Goal: Check status: Check status

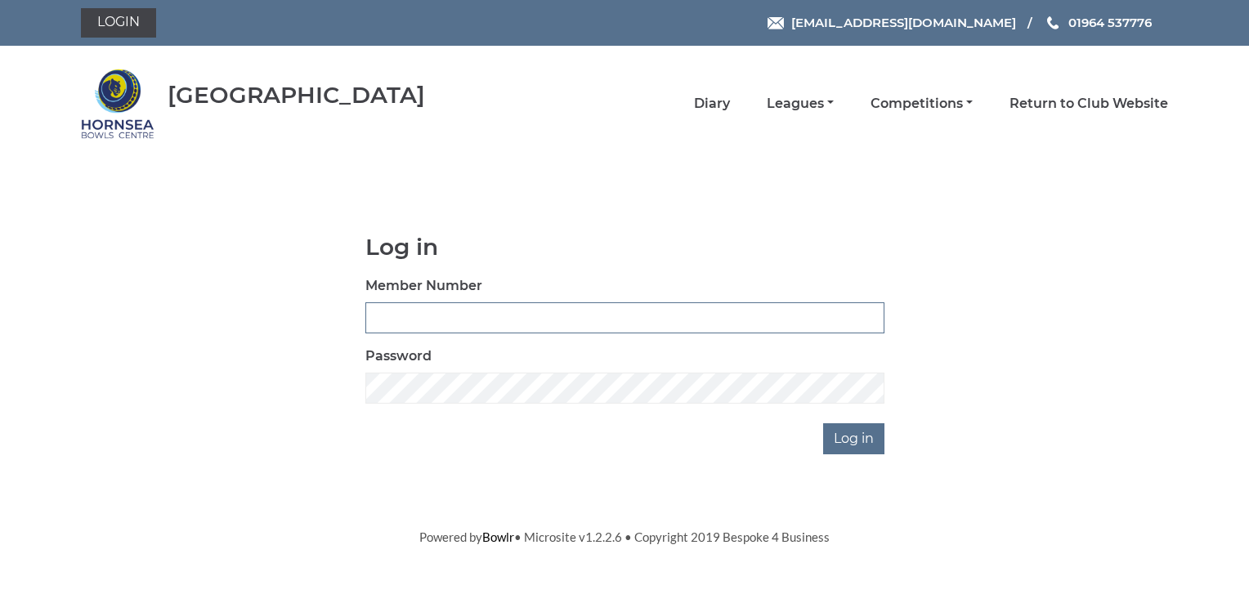
click at [463, 324] on input "Member Number" at bounding box center [624, 317] width 519 height 31
type input "0968"
click at [860, 435] on input "Log in" at bounding box center [853, 438] width 61 height 31
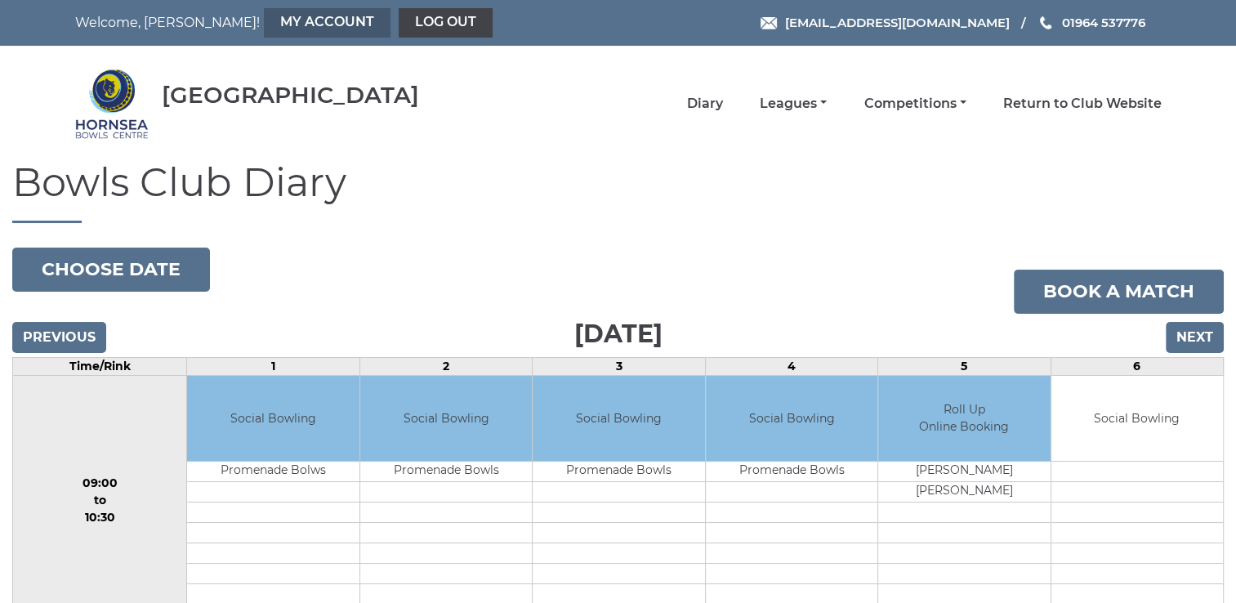
click at [264, 25] on link "My Account" at bounding box center [327, 22] width 127 height 29
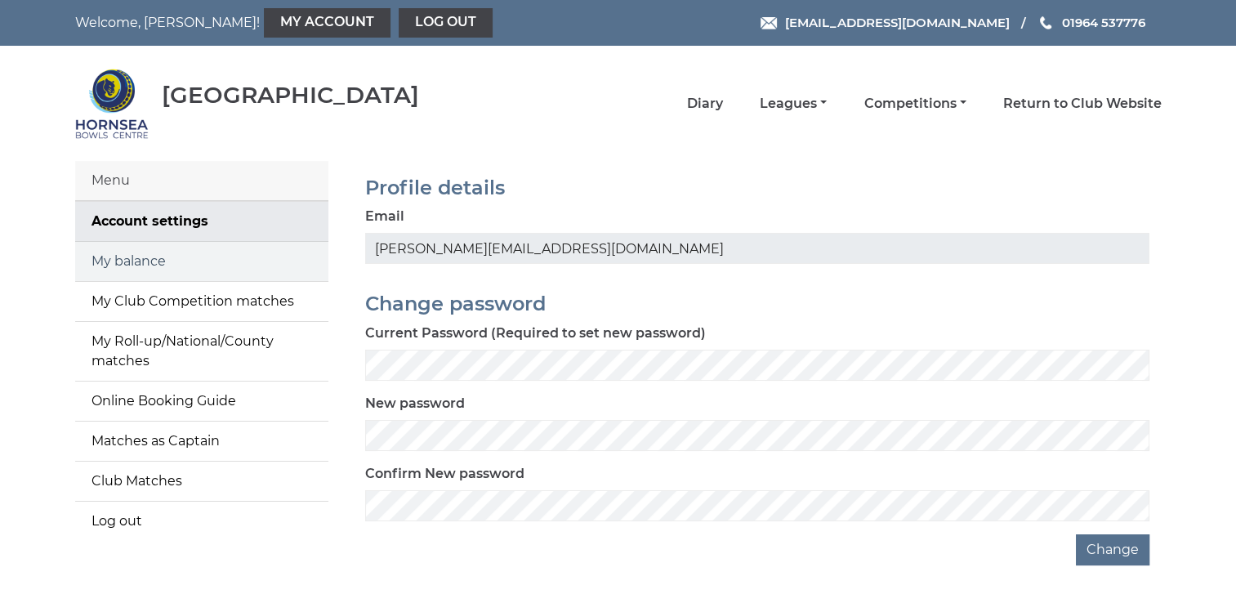
click at [153, 258] on link "My balance" at bounding box center [201, 261] width 253 height 39
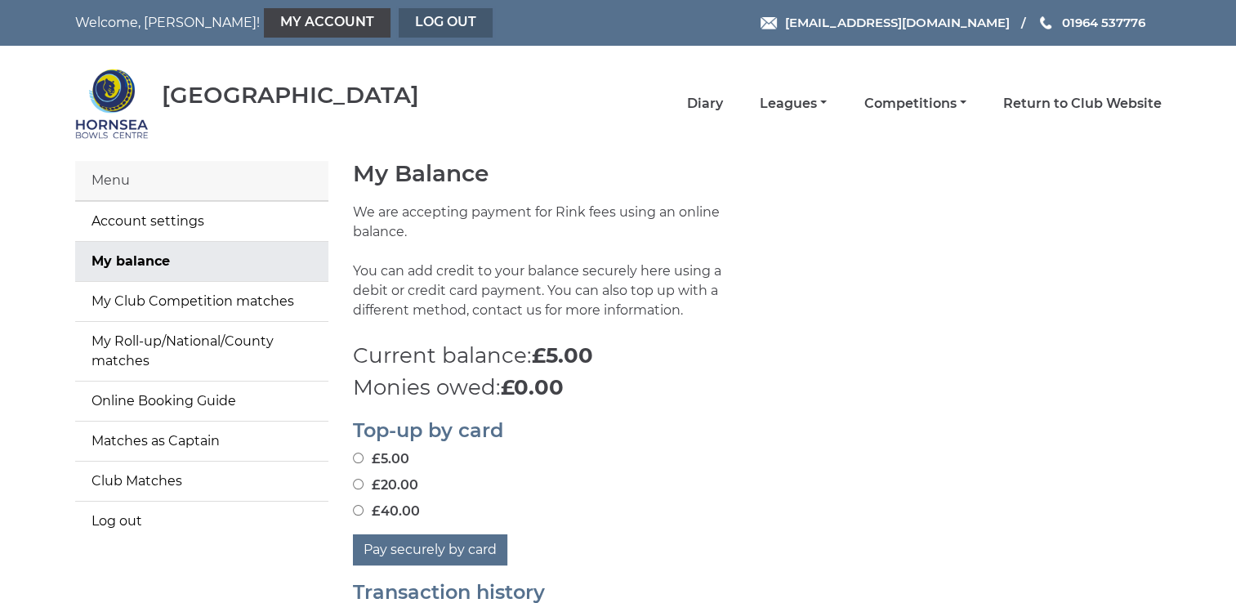
click at [399, 22] on link "Log out" at bounding box center [446, 22] width 94 height 29
